Goal: Navigation & Orientation: Find specific page/section

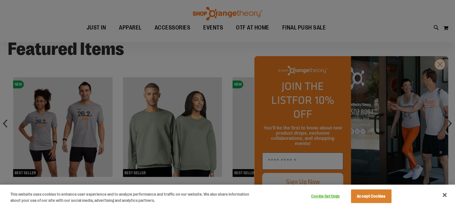
scroll to position [392, 0]
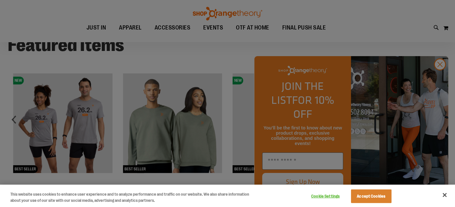
click at [443, 80] on div at bounding box center [227, 103] width 455 height 207
click at [384, 194] on button "Accept Cookies" at bounding box center [371, 196] width 41 height 14
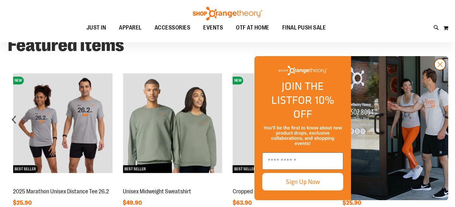
click at [442, 70] on circle "Close dialog" at bounding box center [440, 64] width 11 height 11
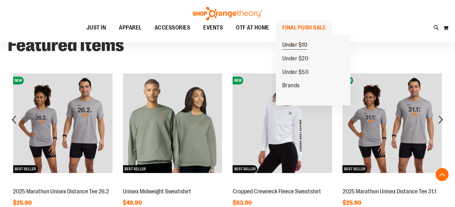
click at [297, 44] on span "Under $10" at bounding box center [294, 46] width 25 height 8
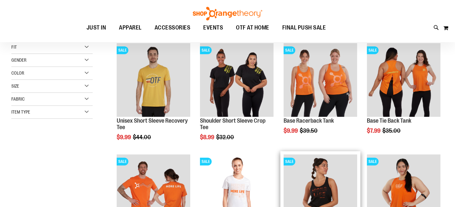
scroll to position [17, 0]
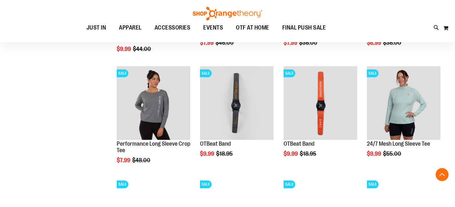
scroll to position [209, 0]
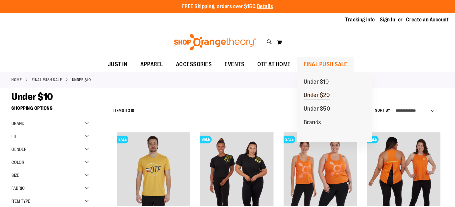
click at [322, 95] on span "Under $20" at bounding box center [317, 96] width 26 height 8
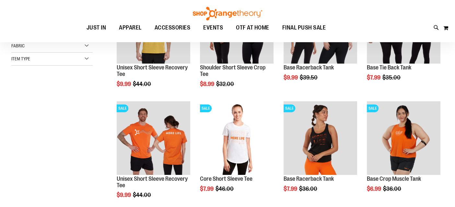
scroll to position [70, 0]
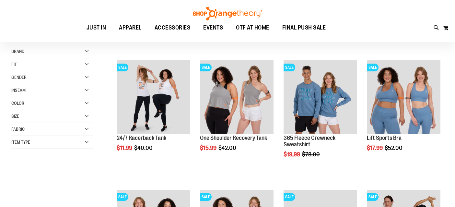
scroll to position [37, 0]
